Goal: Information Seeking & Learning: Learn about a topic

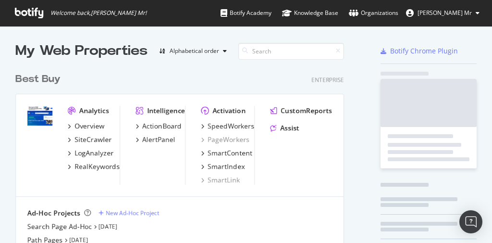
scroll to position [236, 480]
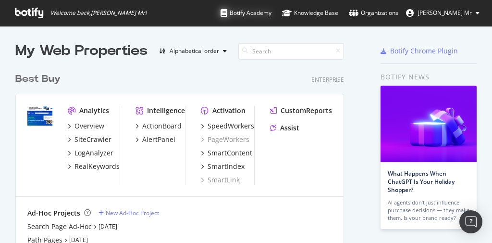
click at [272, 14] on div "Botify Academy" at bounding box center [246, 13] width 51 height 10
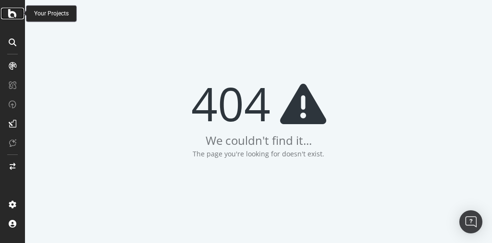
click at [10, 15] on icon at bounding box center [12, 14] width 9 height 12
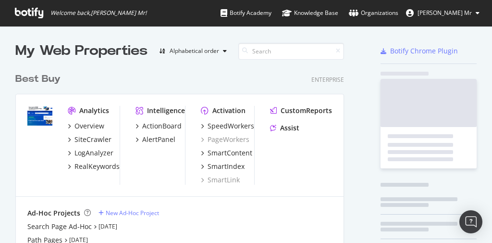
scroll to position [401, 330]
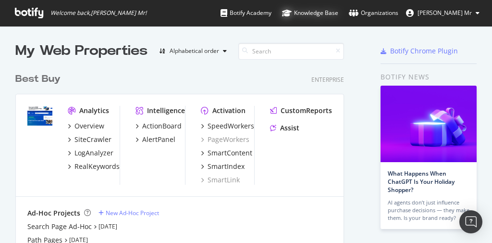
click at [338, 13] on div "Knowledge Base" at bounding box center [310, 13] width 56 height 10
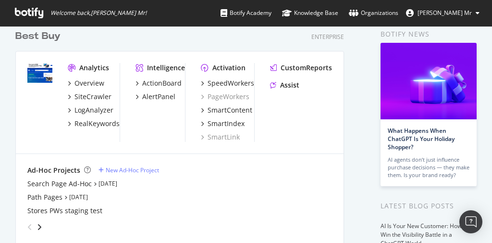
scroll to position [31, 0]
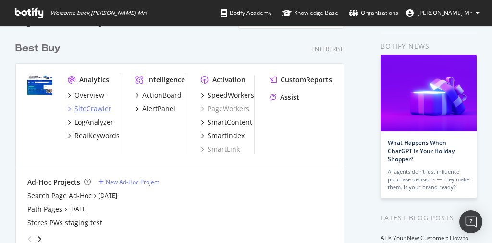
click at [90, 105] on div "SiteCrawler" at bounding box center [92, 109] width 37 height 10
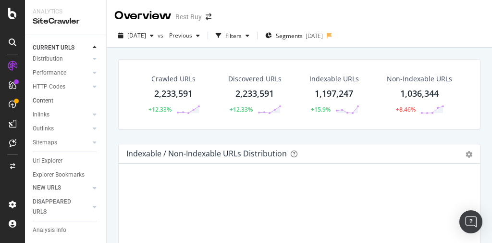
scroll to position [77, 0]
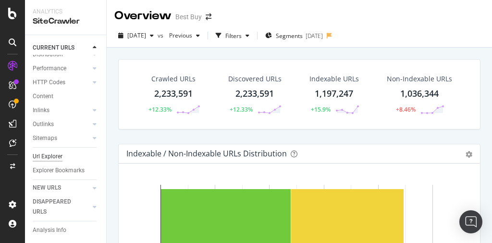
click at [56, 158] on div "Url Explorer" at bounding box center [48, 156] width 30 height 10
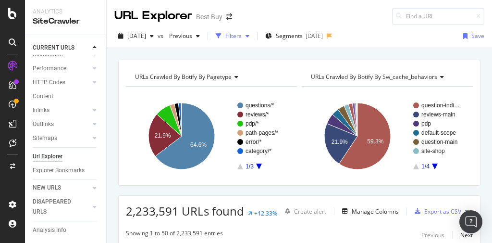
click at [253, 35] on div "button" at bounding box center [248, 36] width 12 height 6
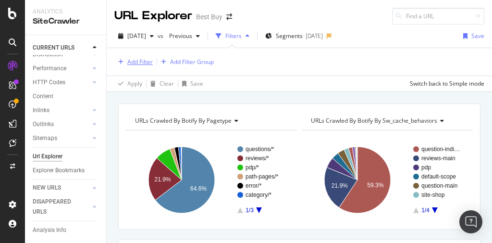
click at [144, 62] on div "Add Filter" at bounding box center [139, 62] width 25 height 8
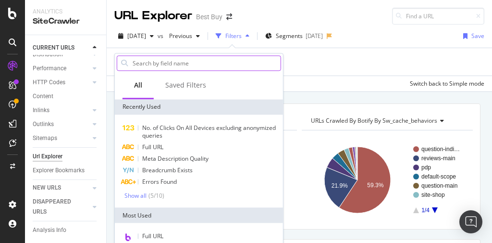
click at [166, 68] on input "text" at bounding box center [206, 63] width 149 height 14
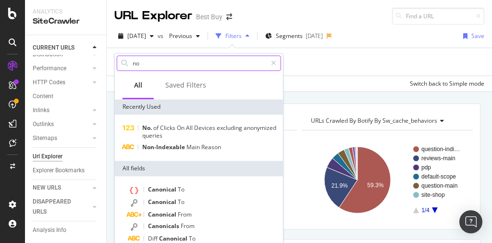
type input "n"
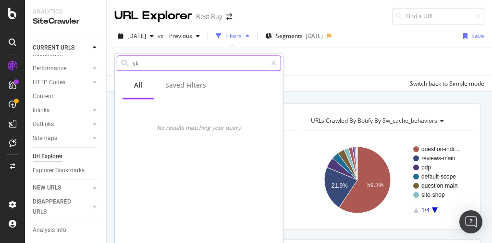
type input "s"
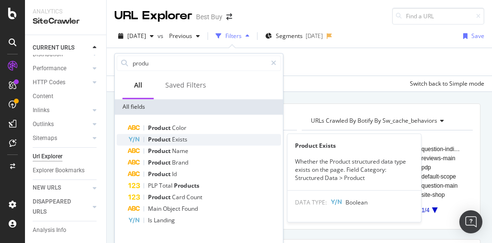
type input "produ"
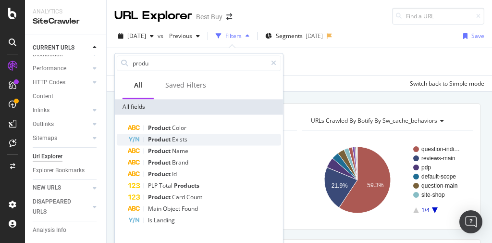
click at [160, 140] on span "Product" at bounding box center [160, 139] width 24 height 8
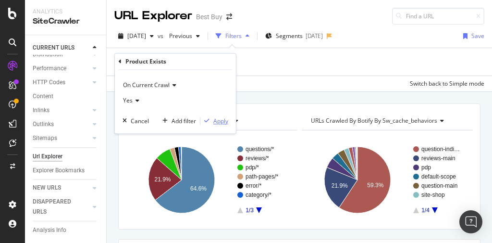
click at [214, 119] on div "Apply" at bounding box center [220, 121] width 15 height 8
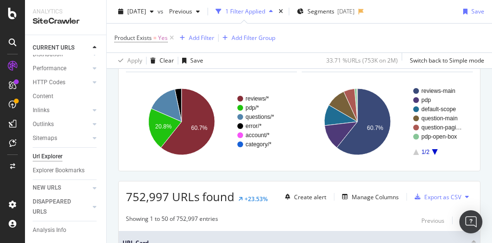
scroll to position [38, 0]
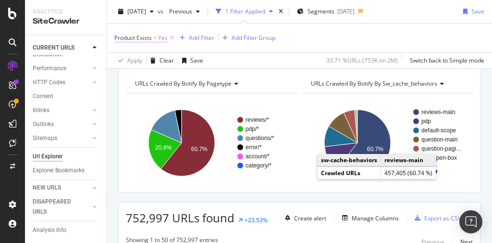
click at [147, 39] on span "Product Exists" at bounding box center [132, 38] width 37 height 8
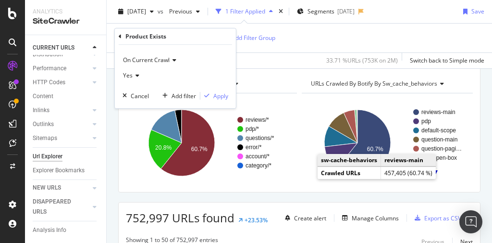
click at [136, 73] on icon at bounding box center [136, 76] width 7 height 6
click at [141, 108] on div "No" at bounding box center [176, 107] width 103 height 12
click at [220, 95] on div "Apply" at bounding box center [220, 96] width 15 height 8
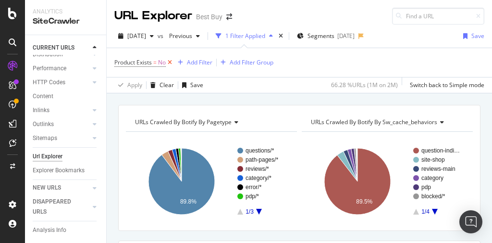
click at [172, 61] on icon at bounding box center [170, 63] width 8 height 10
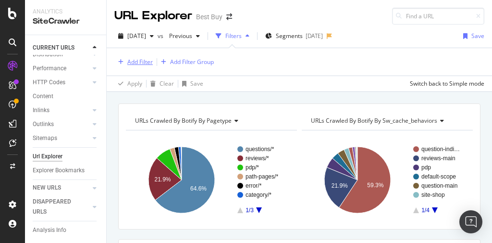
click at [148, 61] on div "Add Filter" at bounding box center [139, 62] width 25 height 8
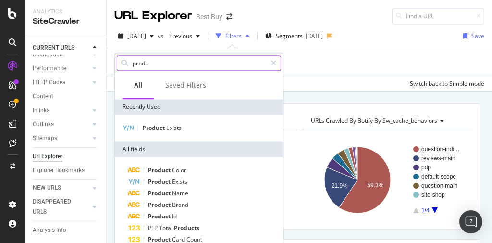
click at [169, 63] on input "produ" at bounding box center [199, 63] width 135 height 14
type input "p"
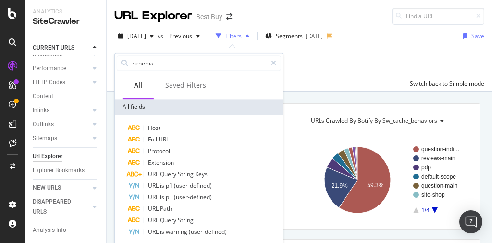
drag, startPoint x: 155, startPoint y: 62, endPoint x: 112, endPoint y: 61, distance: 42.8
click at [112, 61] on body "Analytics SiteCrawler CURRENT URLS Overview Movements Segments Visits Search En…" at bounding box center [246, 121] width 492 height 243
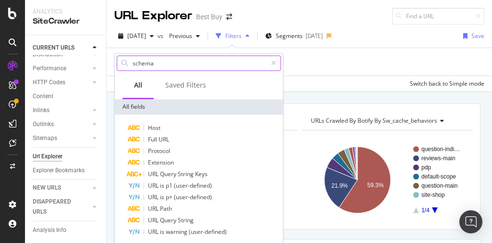
click at [142, 62] on input "schema" at bounding box center [199, 63] width 135 height 14
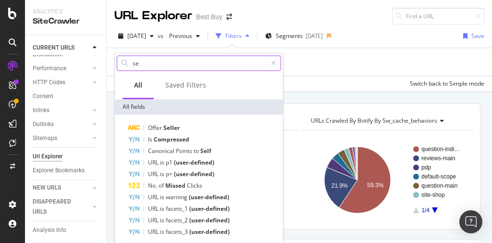
type input "s"
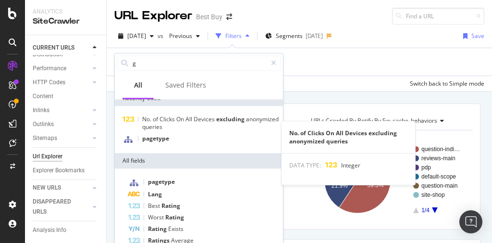
scroll to position [24, 0]
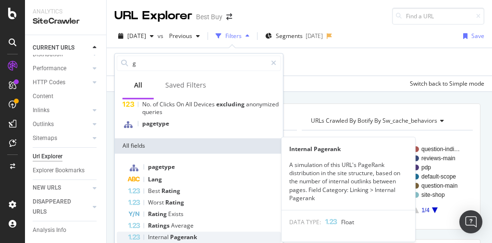
type input "g"
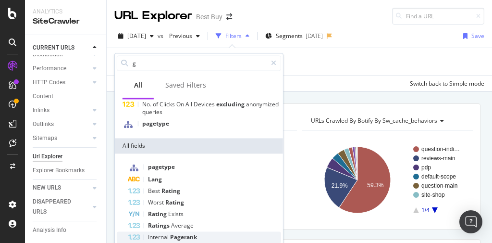
click at [162, 233] on span "Internal" at bounding box center [159, 237] width 22 height 8
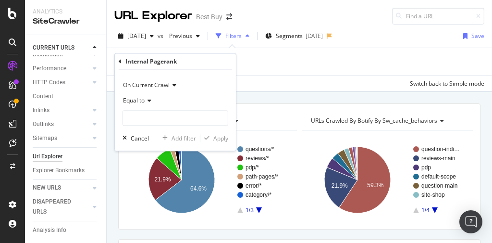
click at [149, 100] on icon at bounding box center [148, 101] width 7 height 6
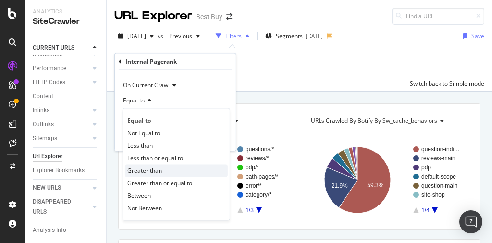
click at [149, 167] on span "Greater than" at bounding box center [144, 170] width 35 height 8
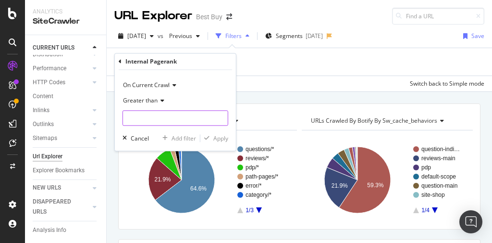
click at [148, 117] on input "number" at bounding box center [176, 118] width 106 height 15
type input "2"
click at [216, 137] on div "Apply" at bounding box center [220, 138] width 15 height 8
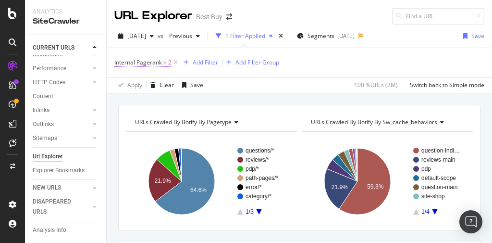
click at [163, 62] on span ">" at bounding box center [164, 62] width 3 height 8
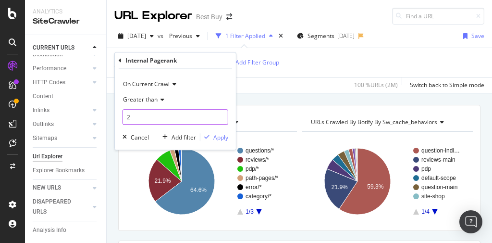
drag, startPoint x: 136, startPoint y: 114, endPoint x: 128, endPoint y: 111, distance: 8.0
click at [127, 112] on input "2" at bounding box center [176, 116] width 106 height 15
click at [149, 102] on span "Greater than" at bounding box center [140, 99] width 35 height 8
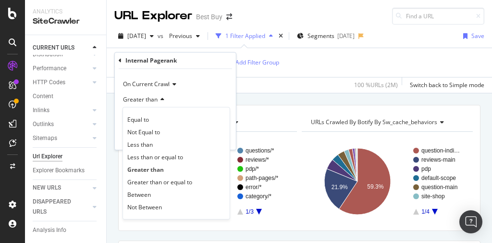
click at [250, 86] on div "Apply Clear Save 100 % URLs ( 2M ) Switch back to Simple mode" at bounding box center [299, 85] width 385 height 16
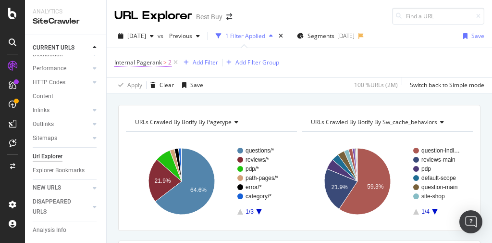
click at [152, 63] on span "Internal Pagerank" at bounding box center [138, 62] width 48 height 8
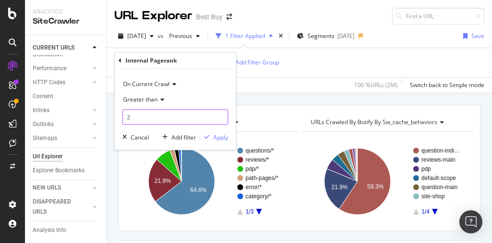
drag, startPoint x: 136, startPoint y: 116, endPoint x: 115, endPoint y: 115, distance: 21.2
click at [115, 115] on div "On Current Crawl Greater than 2 Cancel Add filter Apply" at bounding box center [175, 109] width 121 height 81
type input "110"
click at [215, 136] on div "Apply" at bounding box center [220, 137] width 15 height 8
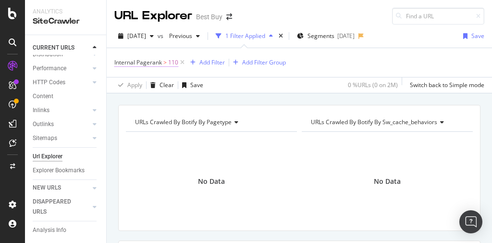
click at [148, 61] on span "Internal Pagerank" at bounding box center [138, 62] width 48 height 8
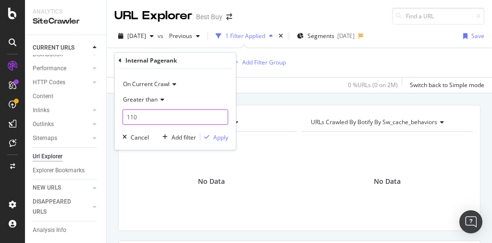
drag, startPoint x: 140, startPoint y: 117, endPoint x: 109, endPoint y: 112, distance: 31.5
click at [113, 113] on body "Analytics SiteCrawler CURRENT URLS Overview Movements Segments Visits Search En…" at bounding box center [246, 121] width 492 height 243
type input "1"
type input "50"
click at [222, 137] on div "Apply" at bounding box center [220, 137] width 15 height 8
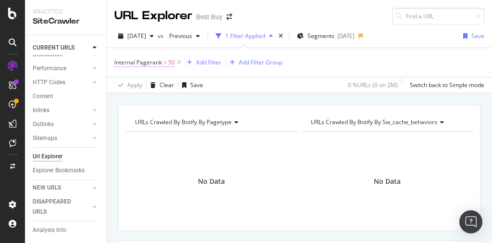
click at [172, 61] on span "50" at bounding box center [171, 62] width 7 height 13
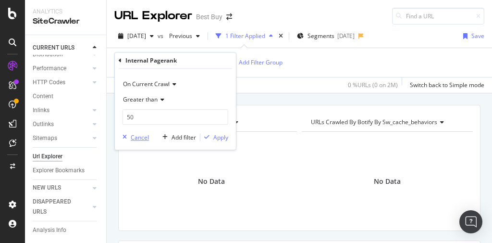
click at [141, 134] on div "Cancel" at bounding box center [140, 137] width 18 height 8
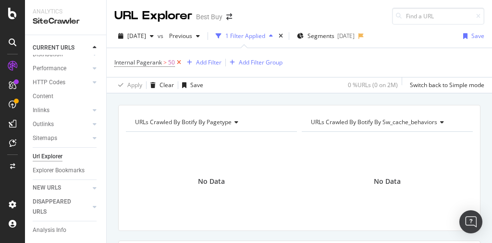
click at [180, 62] on icon at bounding box center [179, 63] width 8 height 10
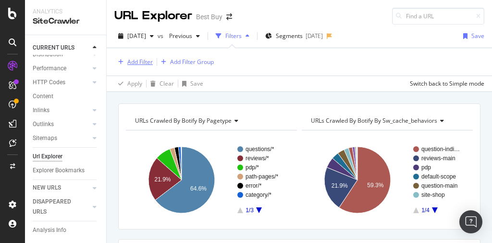
click at [139, 60] on div "Add Filter" at bounding box center [139, 62] width 25 height 8
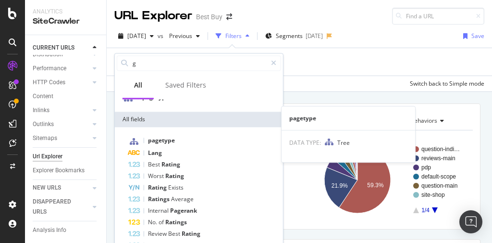
scroll to position [74, 0]
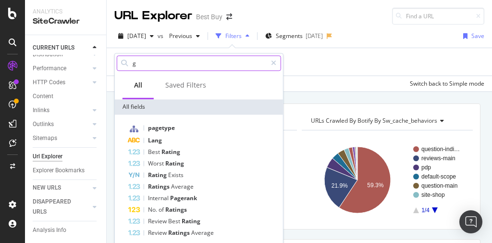
click at [159, 63] on input "g" at bounding box center [199, 63] width 135 height 14
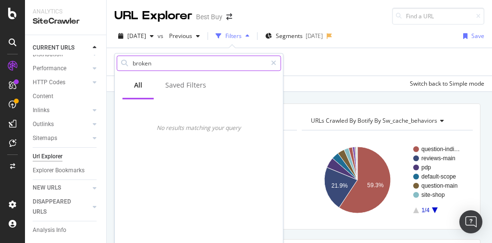
scroll to position [0, 0]
type input "b"
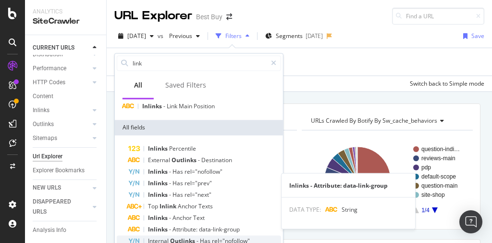
scroll to position [38, 0]
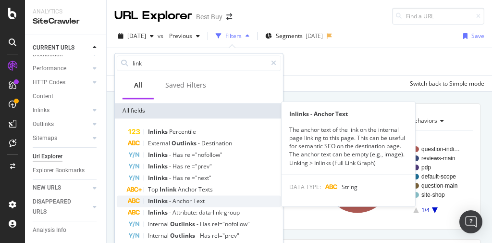
type input "link"
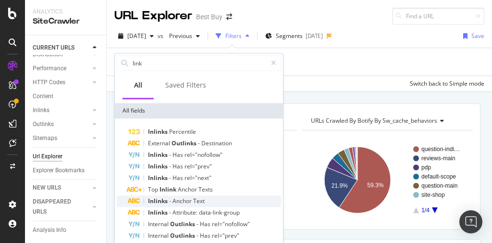
click at [177, 199] on span "Anchor" at bounding box center [183, 201] width 21 height 8
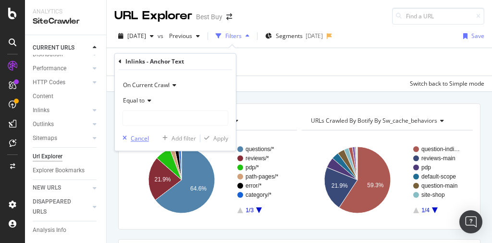
drag, startPoint x: 145, startPoint y: 143, endPoint x: 144, endPoint y: 138, distance: 5.3
click at [145, 143] on div "On Current Crawl Equal to Cancel Add filter Apply" at bounding box center [175, 110] width 121 height 81
click at [144, 138] on div "Cancel" at bounding box center [140, 138] width 18 height 8
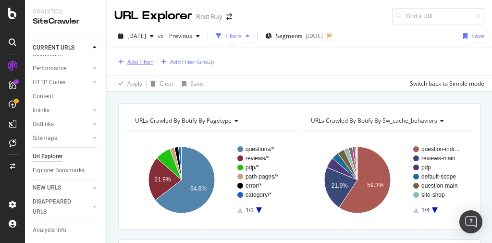
click at [145, 60] on div "Add Filter" at bounding box center [139, 62] width 25 height 8
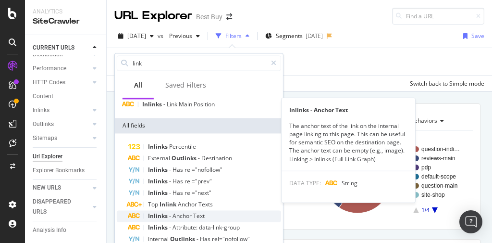
scroll to position [42, 0]
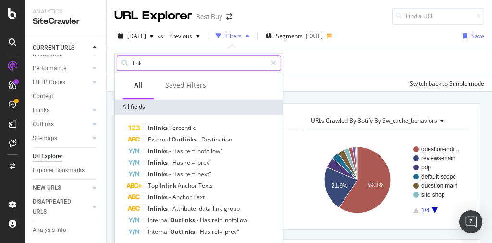
click at [145, 64] on input "link" at bounding box center [199, 63] width 135 height 14
drag, startPoint x: 145, startPoint y: 64, endPoint x: 117, endPoint y: 62, distance: 28.0
click at [117, 62] on div "link" at bounding box center [199, 62] width 164 height 15
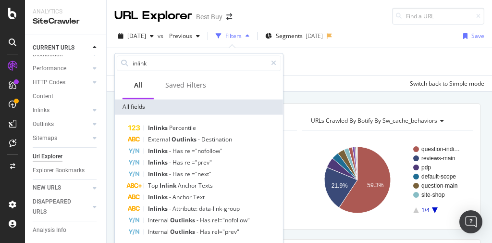
type input "inlinks"
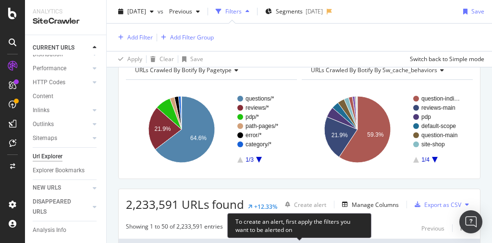
scroll to position [0, 0]
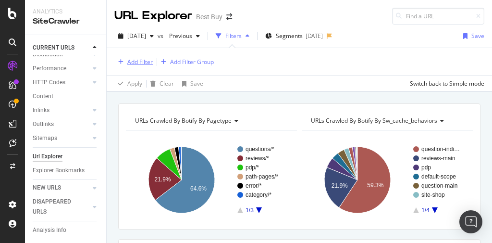
click at [145, 61] on div "Add Filter" at bounding box center [139, 62] width 25 height 8
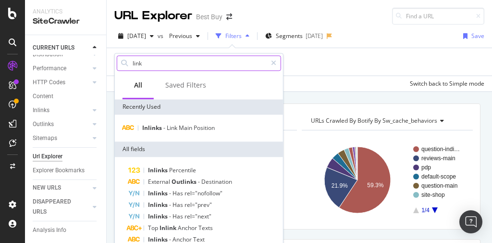
drag, startPoint x: 132, startPoint y: 64, endPoint x: 147, endPoint y: 62, distance: 15.0
click at [132, 64] on input "link" at bounding box center [199, 63] width 135 height 14
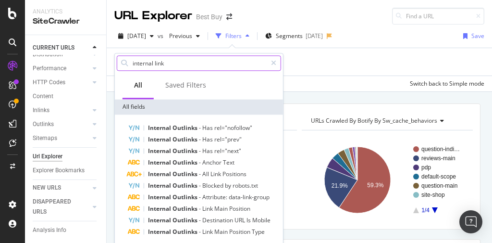
click at [166, 64] on input "internal link" at bounding box center [199, 63] width 135 height 14
drag, startPoint x: 171, startPoint y: 62, endPoint x: 124, endPoint y: 64, distance: 47.1
click at [103, 58] on body "Analytics SiteCrawler CURRENT URLS Overview Movements Segments Visits Search En…" at bounding box center [246, 121] width 492 height 243
click at [136, 62] on input "internal link" at bounding box center [199, 63] width 135 height 14
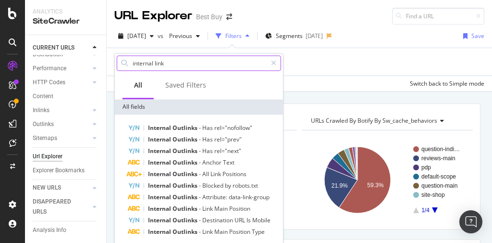
click at [136, 62] on input "internal link" at bounding box center [199, 63] width 135 height 14
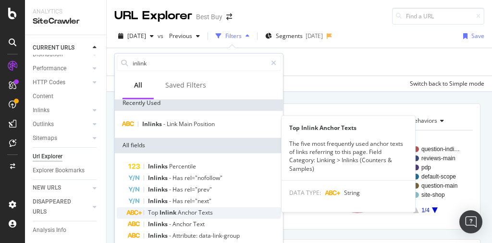
scroll to position [42, 0]
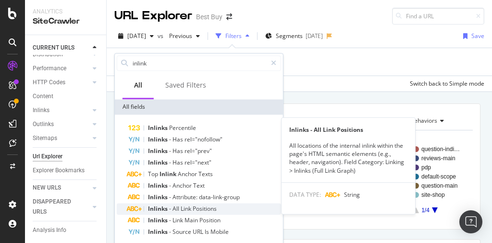
type input "inlink"
click at [204, 211] on span "Positions" at bounding box center [205, 208] width 24 height 8
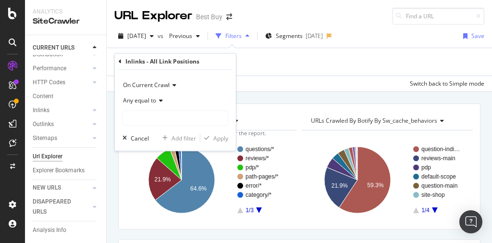
click at [151, 101] on span "Any equal to" at bounding box center [139, 101] width 33 height 8
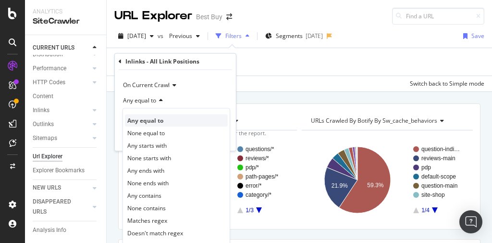
click at [148, 118] on span "Any equal to" at bounding box center [145, 120] width 36 height 8
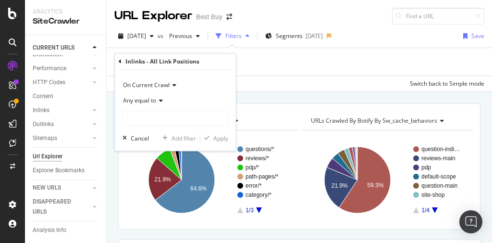
click at [161, 105] on div "Any equal to" at bounding box center [176, 100] width 106 height 15
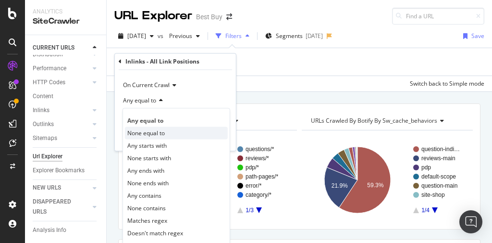
click at [153, 137] on div "None equal to" at bounding box center [176, 133] width 103 height 12
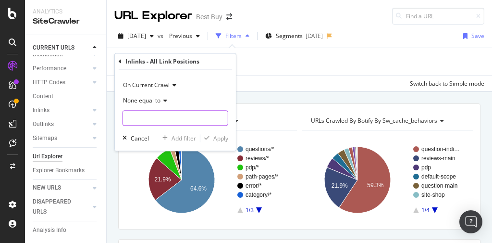
click at [155, 114] on input "text" at bounding box center [175, 118] width 105 height 15
type input "2"
click at [216, 138] on div "Apply" at bounding box center [220, 138] width 15 height 8
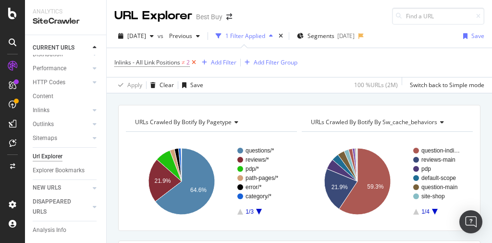
click at [195, 61] on icon at bounding box center [194, 63] width 8 height 10
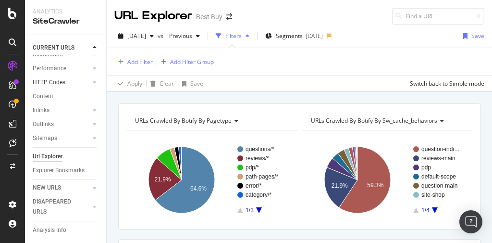
click at [68, 83] on link "HTTP Codes" at bounding box center [61, 82] width 57 height 10
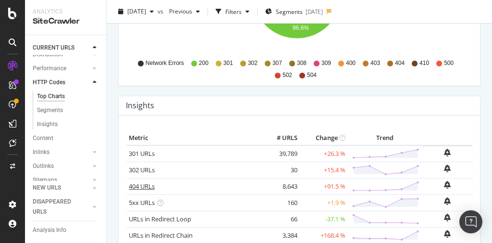
scroll to position [346, 0]
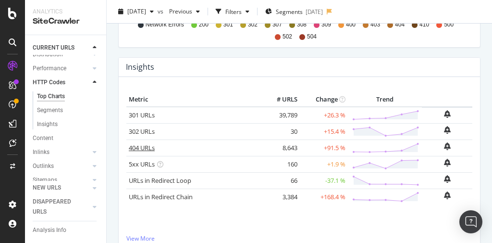
click at [144, 145] on link "404 URLs" at bounding box center [142, 147] width 26 height 9
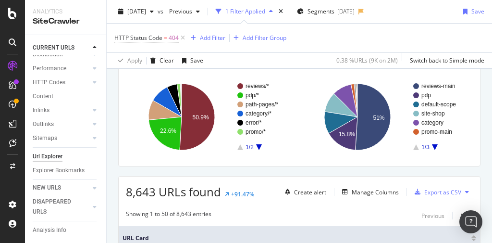
scroll to position [38, 0]
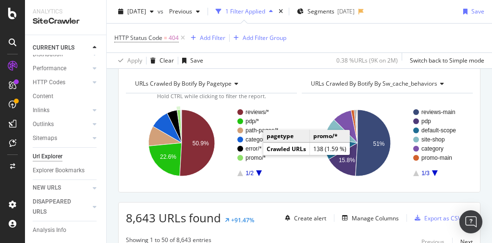
click at [253, 156] on text "promo/*" at bounding box center [256, 157] width 20 height 7
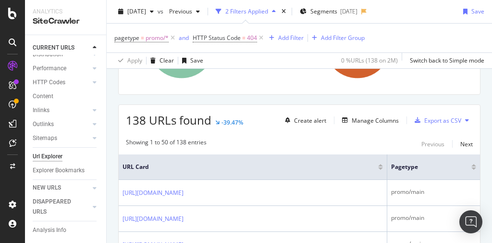
scroll to position [154, 0]
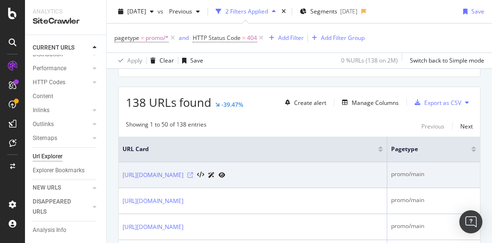
click at [193, 172] on icon at bounding box center [190, 175] width 6 height 6
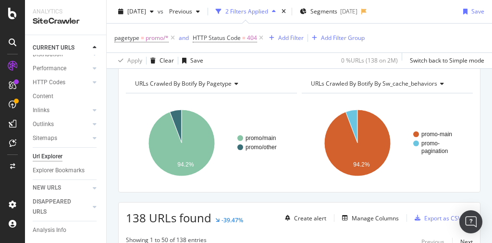
scroll to position [0, 0]
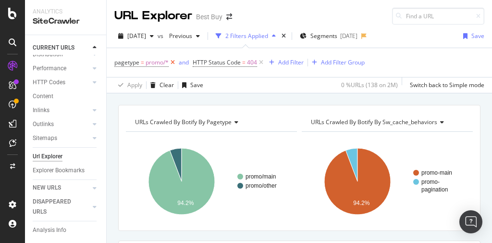
click at [174, 61] on icon at bounding box center [173, 63] width 8 height 10
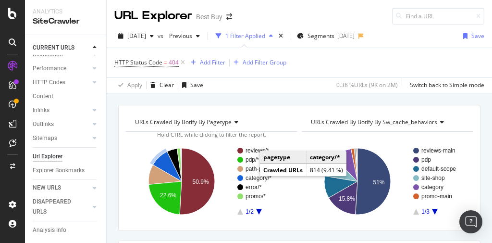
click at [250, 177] on text "category/*" at bounding box center [259, 177] width 26 height 7
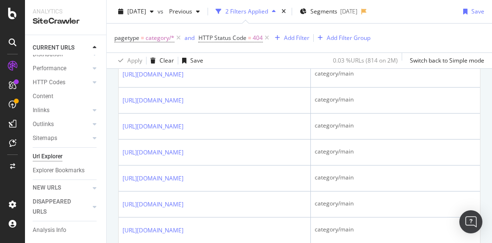
scroll to position [654, 0]
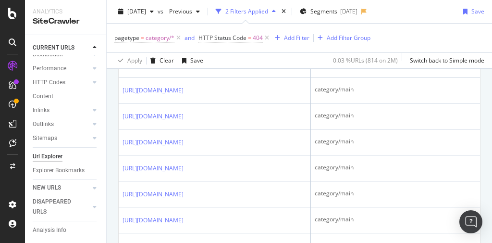
click at [193, 15] on icon at bounding box center [190, 13] width 6 height 6
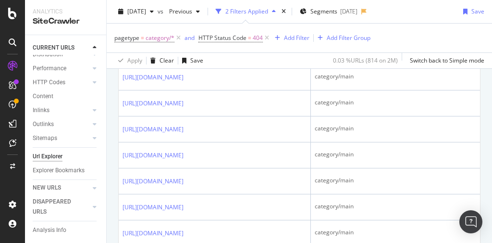
scroll to position [1307, 0]
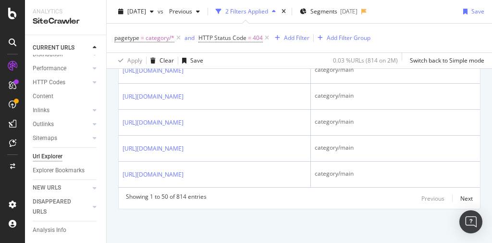
scroll to position [1461, 0]
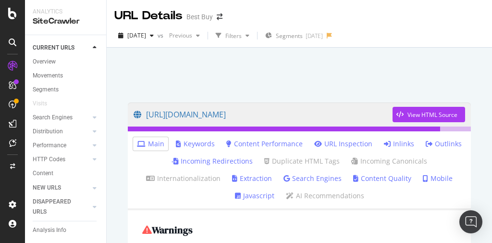
click at [399, 142] on link "Inlinks" at bounding box center [399, 144] width 30 height 10
click at [401, 145] on link "Inlinks" at bounding box center [399, 144] width 30 height 10
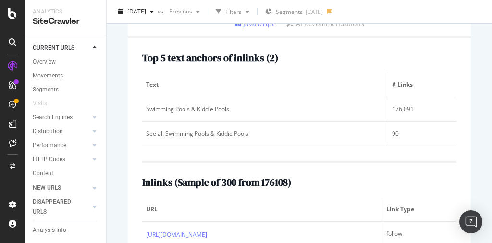
scroll to position [192, 0]
